Goal: Register for event/course

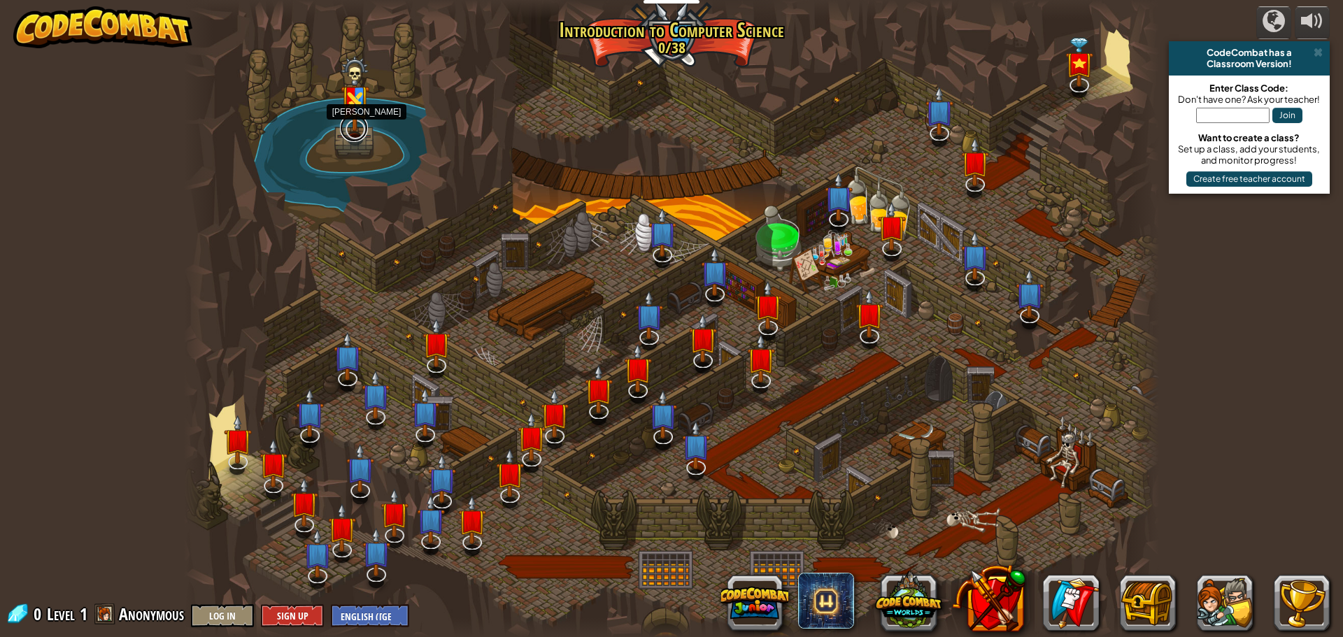
click at [351, 132] on link at bounding box center [354, 128] width 28 height 28
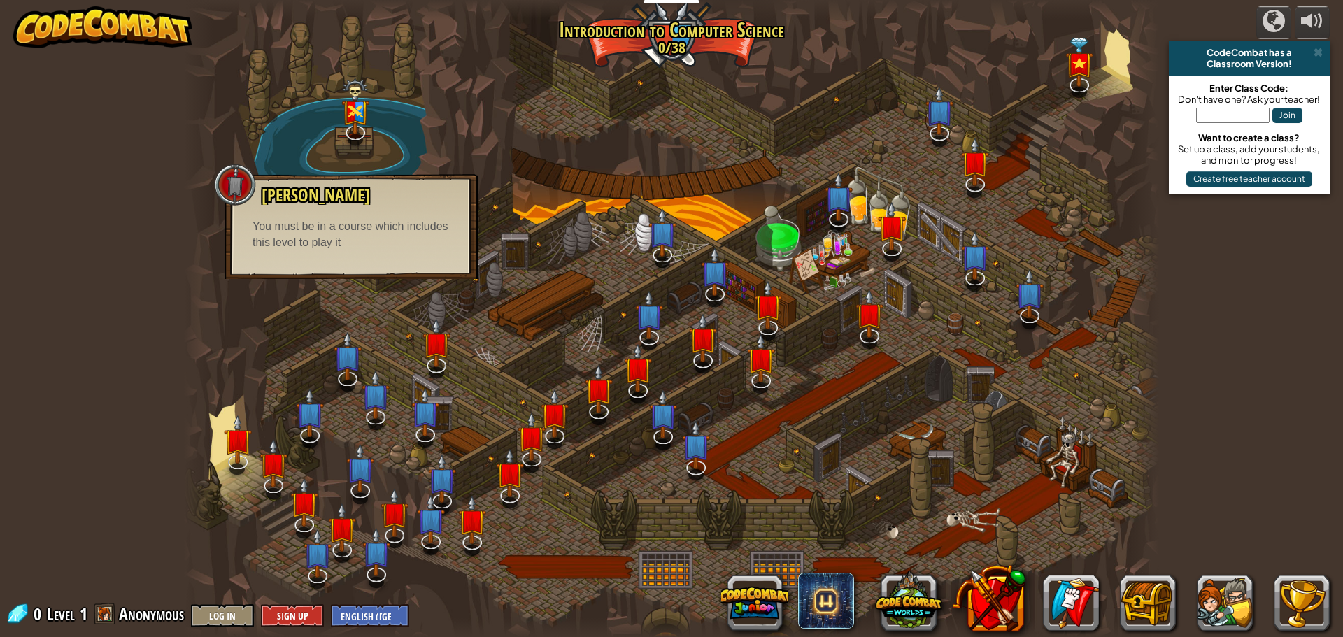
click at [488, 304] on div at bounding box center [671, 318] width 975 height 637
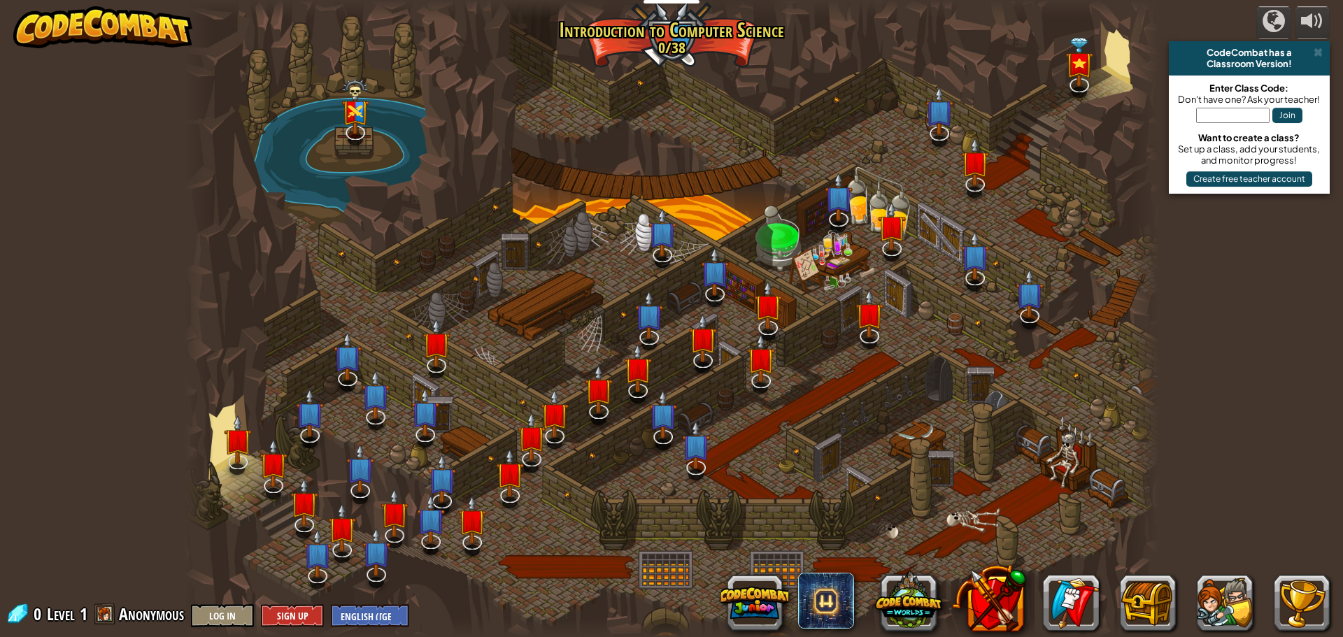
click at [1227, 113] on input "text" at bounding box center [1232, 115] width 73 height 15
type input "d"
type input "DrawBallSell"
click at [1295, 119] on button "Join" at bounding box center [1288, 115] width 30 height 15
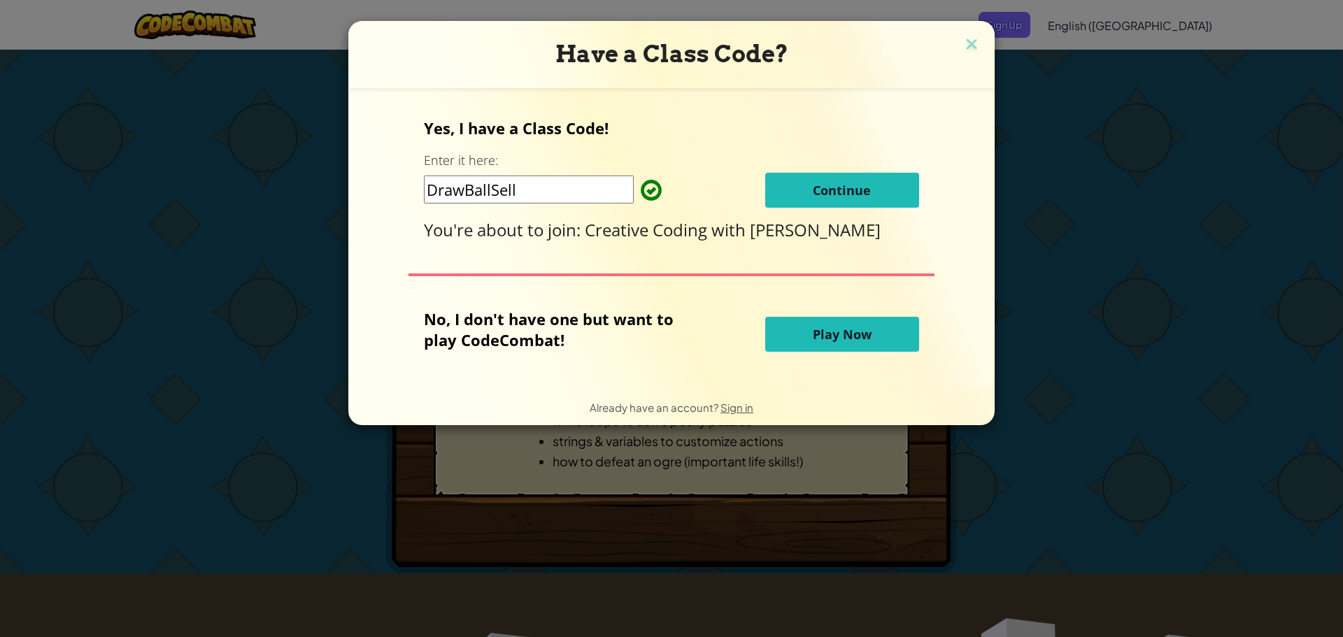
click at [879, 182] on button "Continue" at bounding box center [842, 190] width 154 height 35
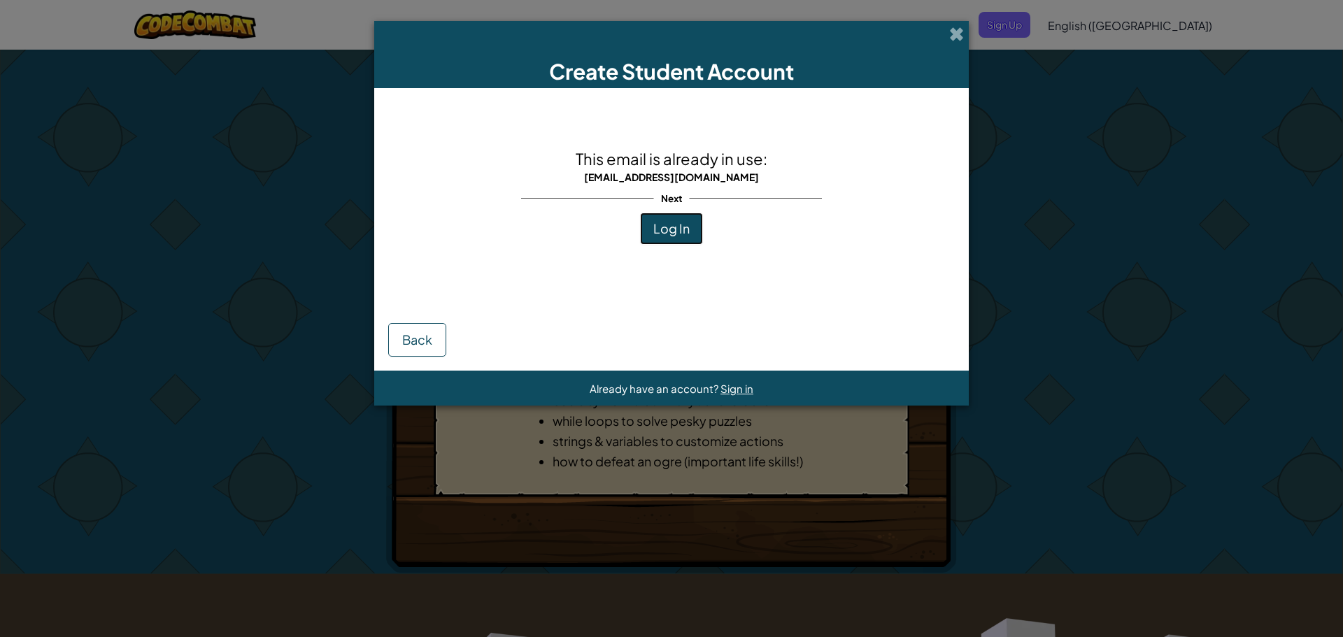
click at [682, 232] on span "Log In" at bounding box center [672, 228] width 36 height 16
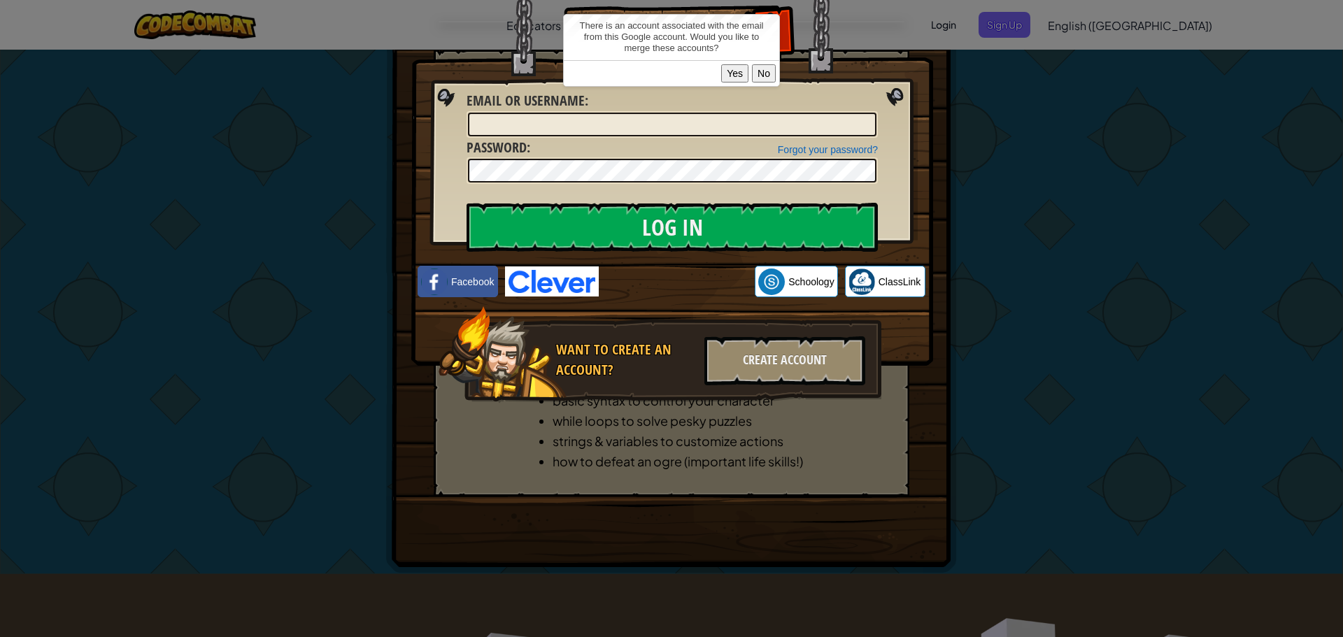
click at [745, 74] on button "Yes" at bounding box center [734, 73] width 27 height 18
